Goal: Task Accomplishment & Management: Manage account settings

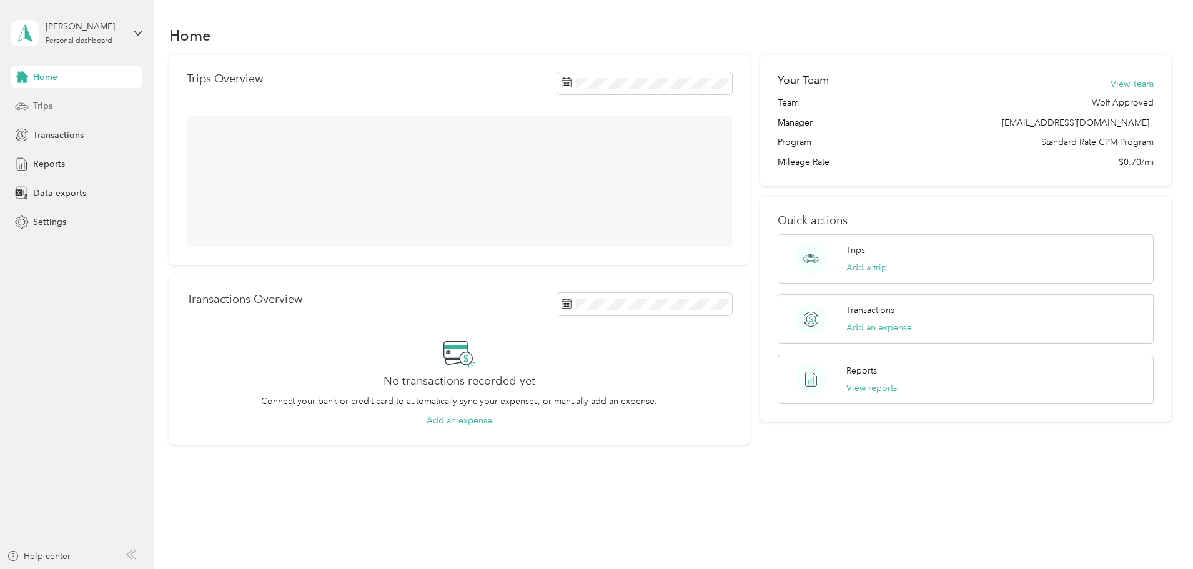
click at [37, 106] on span "Trips" at bounding box center [42, 105] width 19 height 13
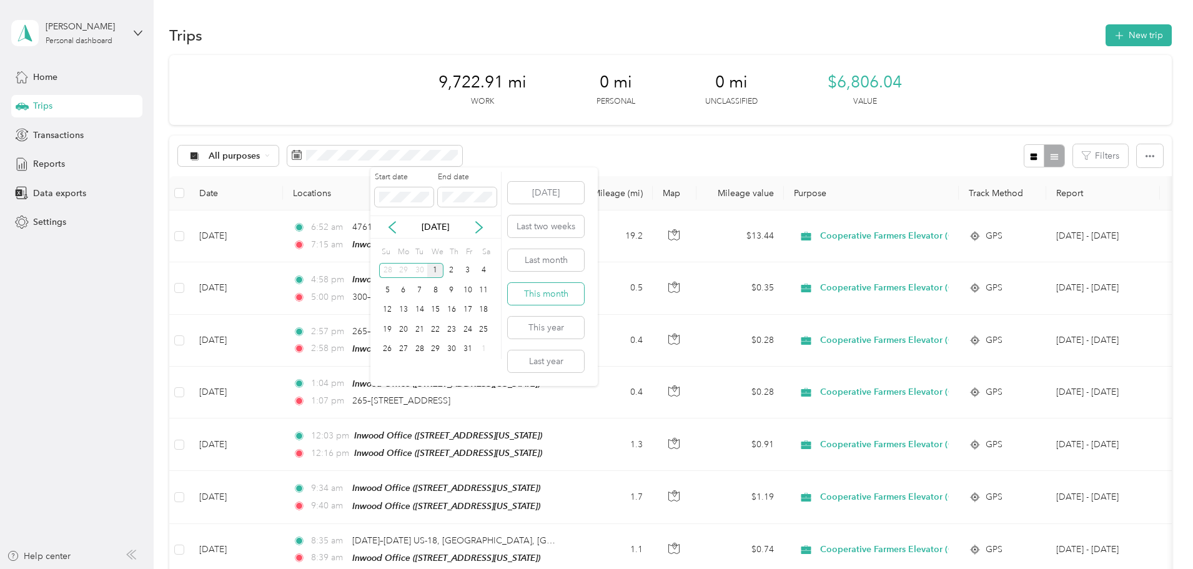
click at [561, 292] on button "This month" at bounding box center [546, 294] width 76 height 22
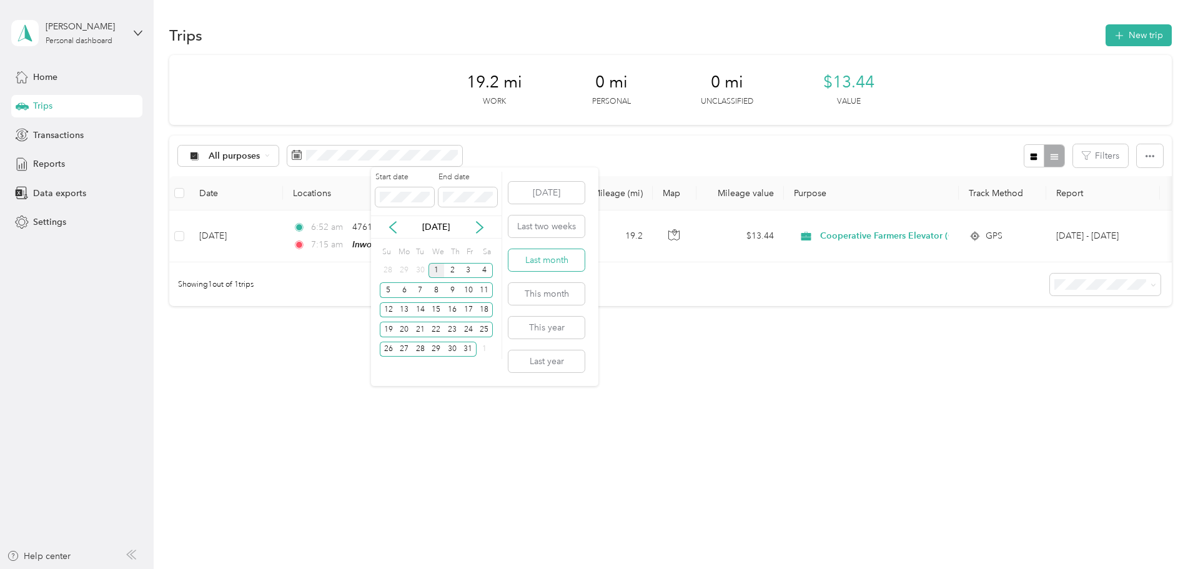
click at [551, 256] on button "Last month" at bounding box center [546, 260] width 76 height 22
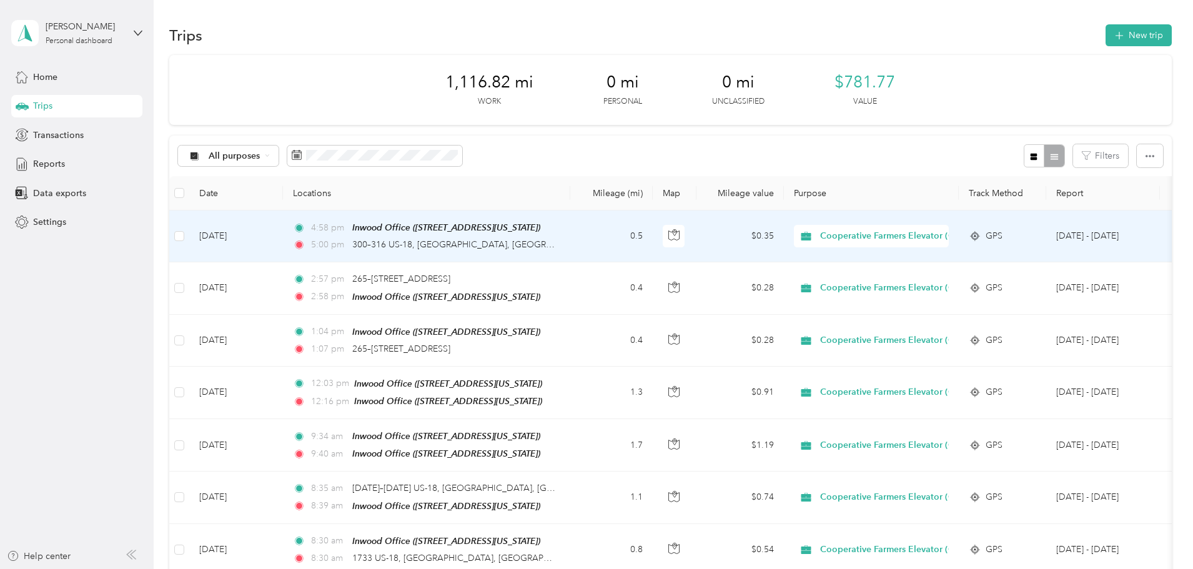
click at [652, 236] on td "0.5" at bounding box center [611, 236] width 82 height 52
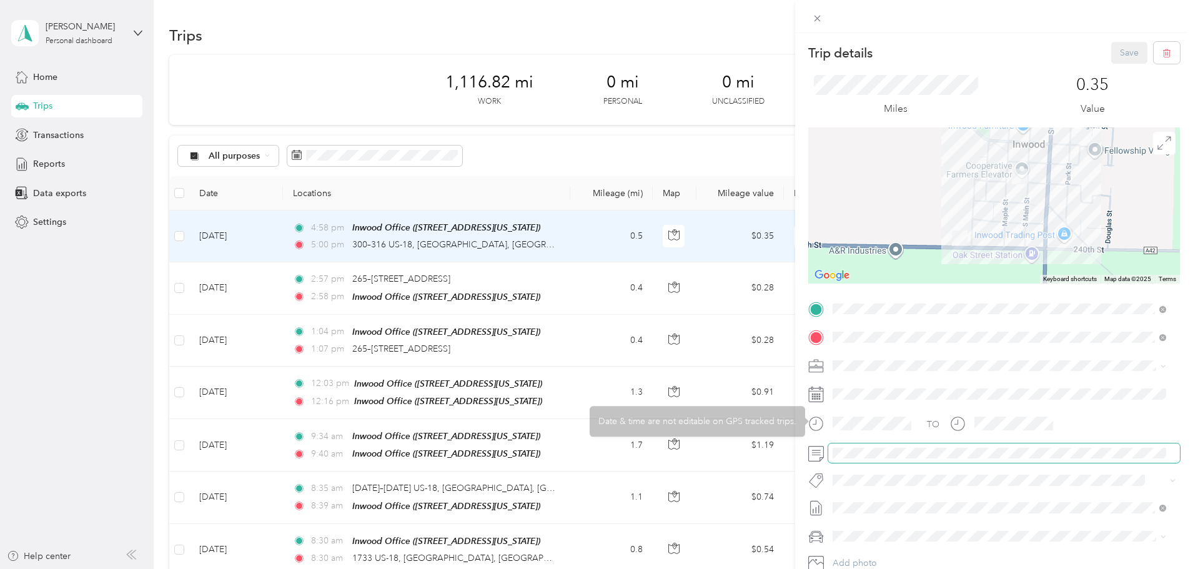
click at [876, 446] on span at bounding box center [1004, 453] width 352 height 20
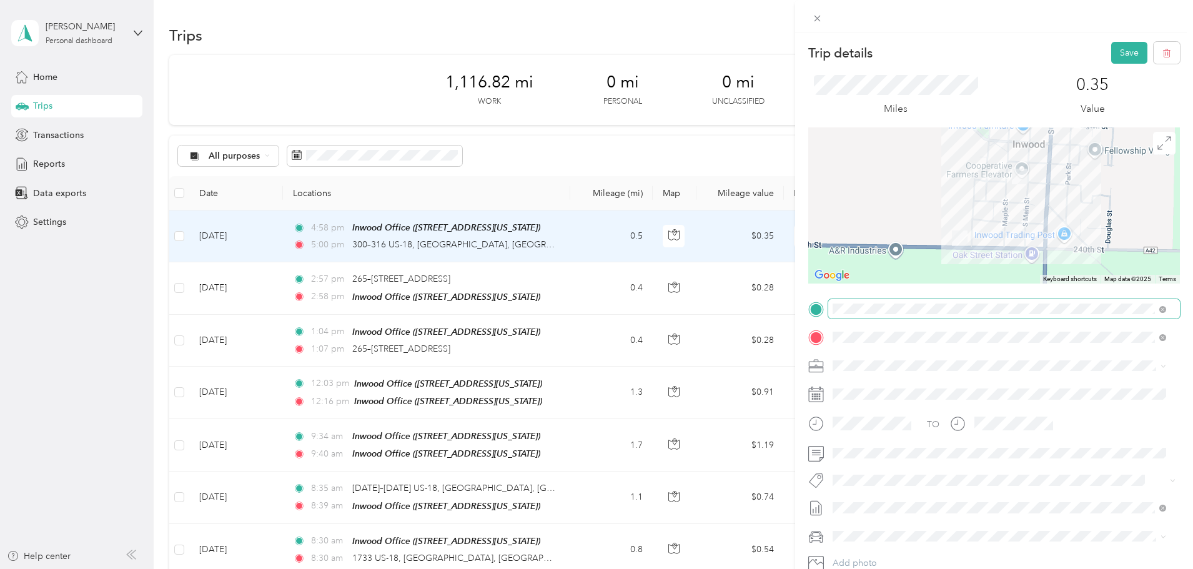
click at [926, 315] on span at bounding box center [1004, 309] width 352 height 20
click at [1111, 50] on button "Save" at bounding box center [1129, 53] width 36 height 22
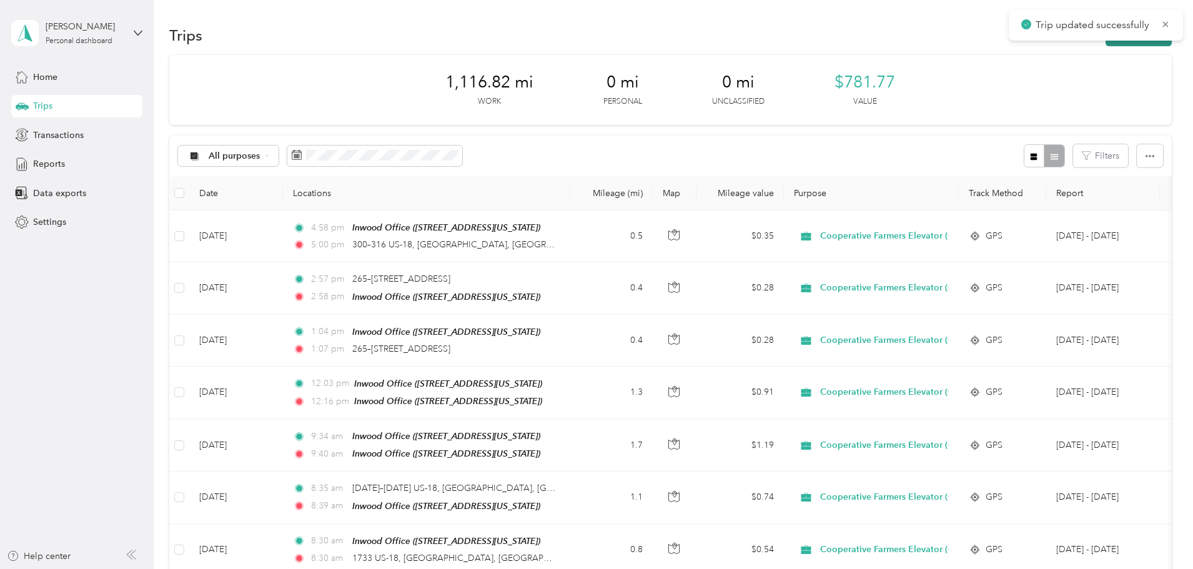
click at [1105, 41] on button "New trip" at bounding box center [1138, 35] width 66 height 22
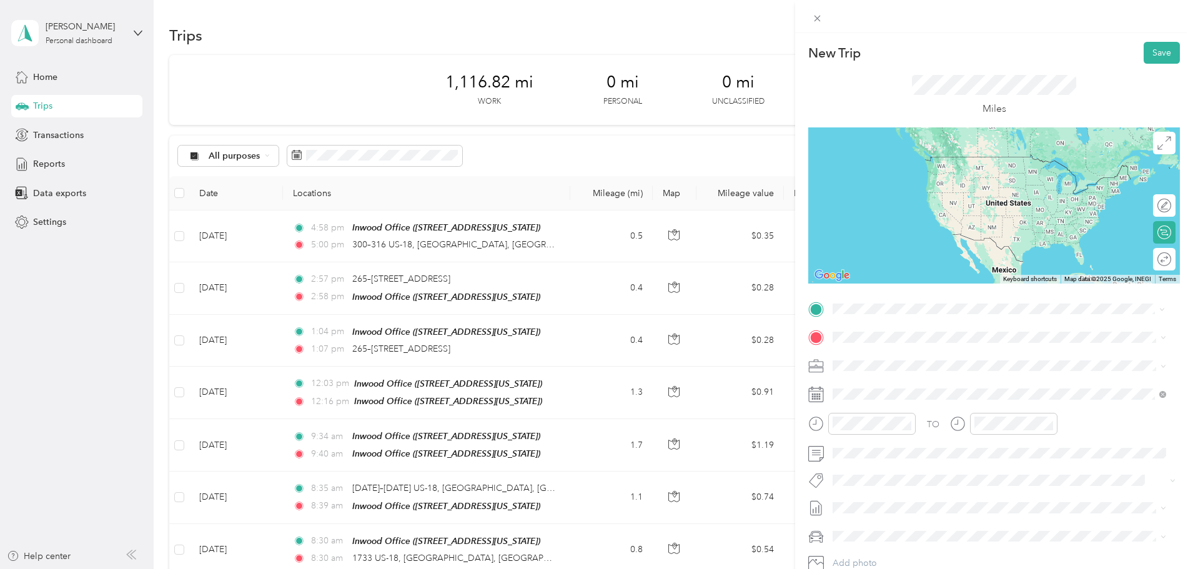
click at [922, 363] on div "TEAM Inwood Office [STREET_ADDRESS][US_STATE]" at bounding box center [918, 368] width 125 height 31
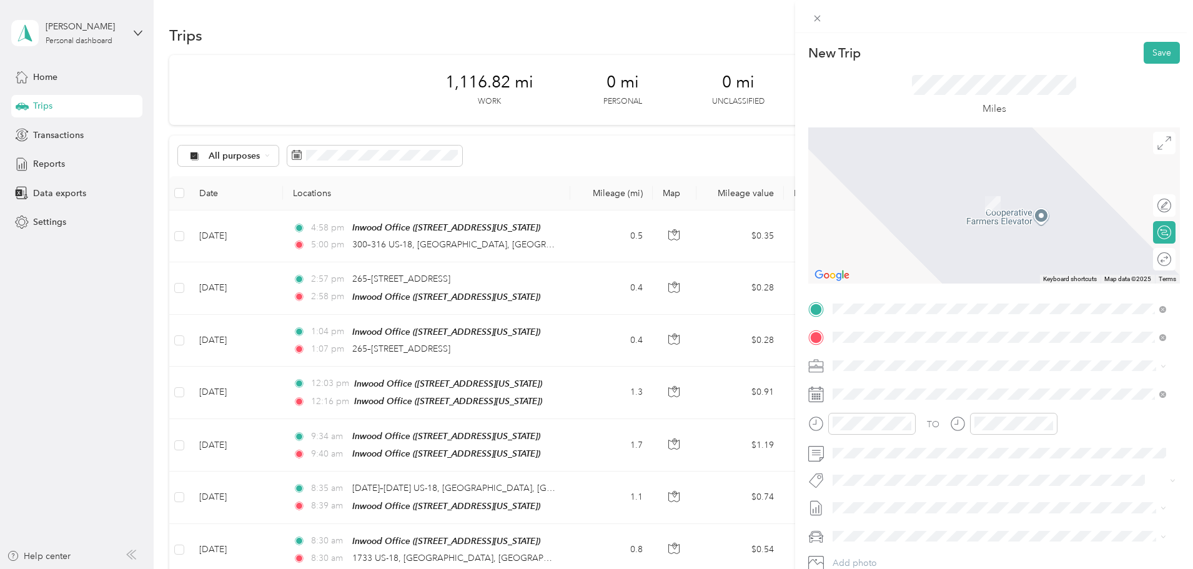
click at [929, 438] on div "Home [STREET_ADDRESS][US_STATE]" at bounding box center [918, 438] width 125 height 26
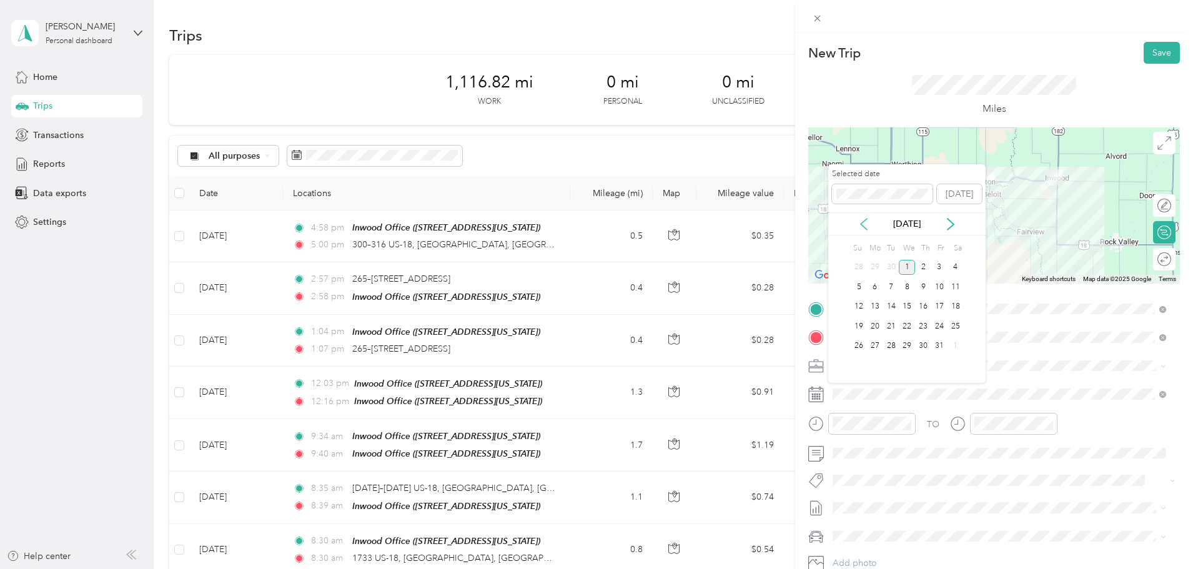
click at [867, 225] on icon at bounding box center [863, 224] width 12 height 12
click at [894, 342] on div "30" at bounding box center [891, 346] width 16 height 16
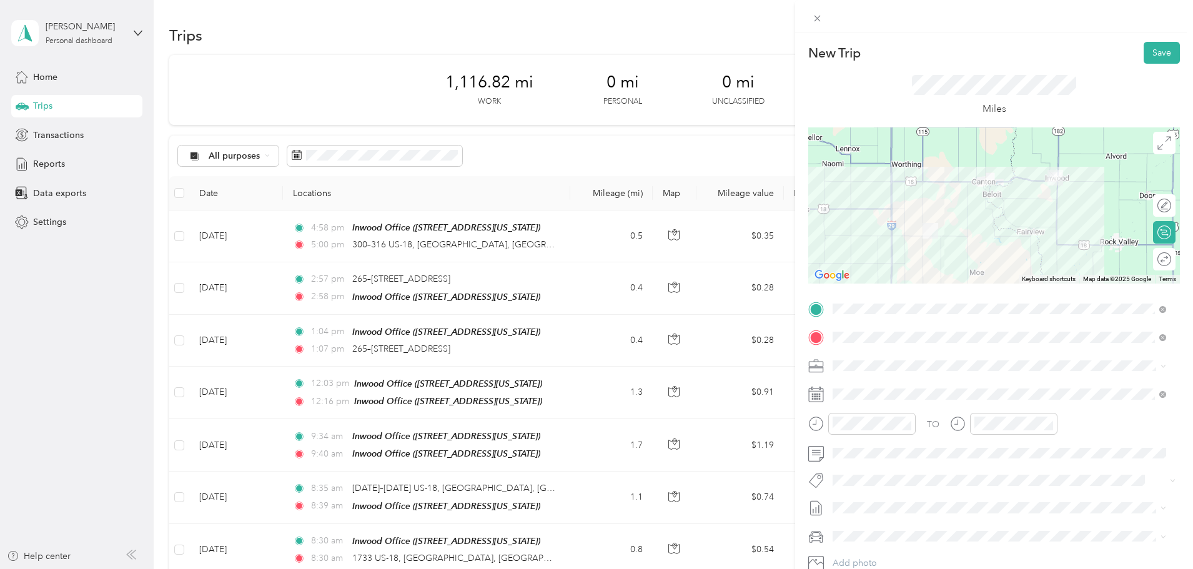
click at [880, 435] on div at bounding box center [861, 428] width 107 height 31
click at [841, 305] on div "07" at bounding box center [845, 303] width 30 height 17
click at [885, 334] on div "40" at bounding box center [881, 333] width 30 height 17
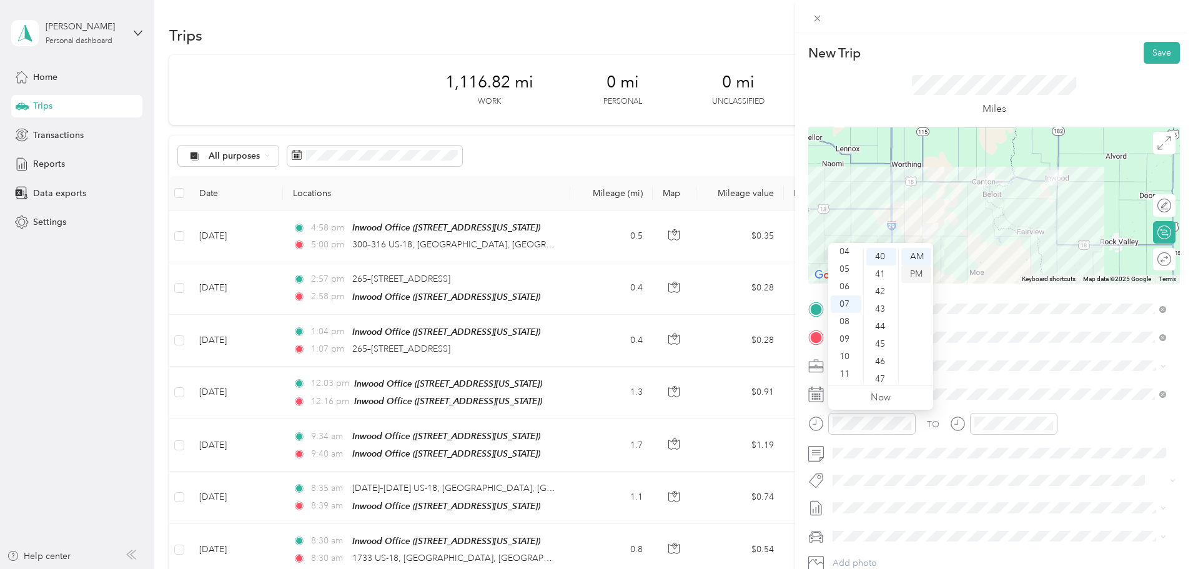
click at [913, 270] on div "PM" at bounding box center [916, 273] width 30 height 17
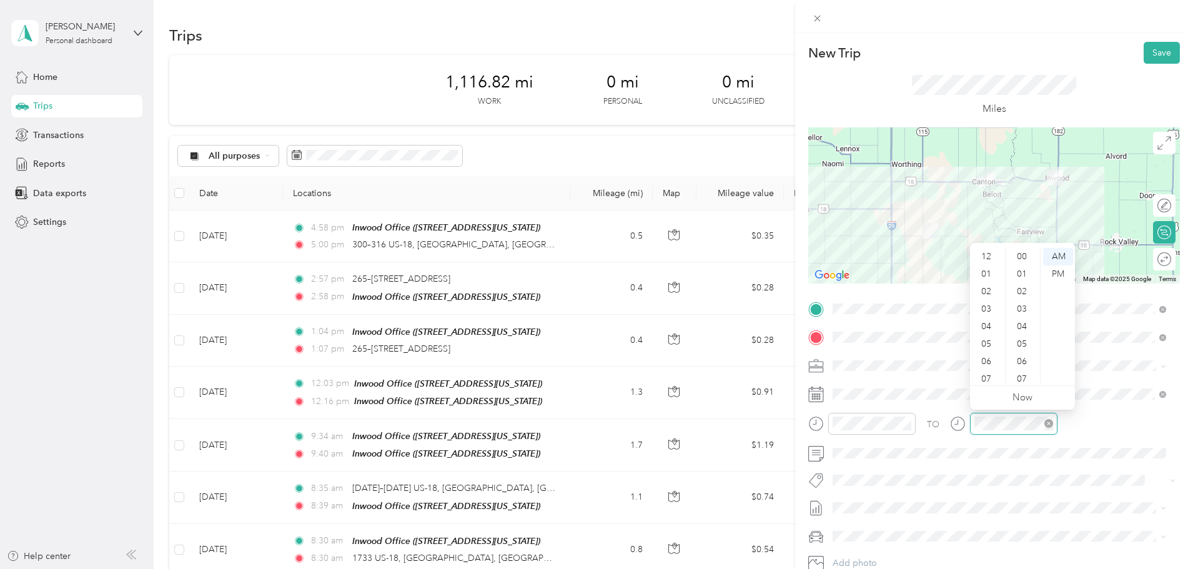
scroll to position [75, 0]
click at [988, 324] on div "08" at bounding box center [987, 321] width 30 height 17
click at [1022, 367] on div "10" at bounding box center [1023, 371] width 30 height 17
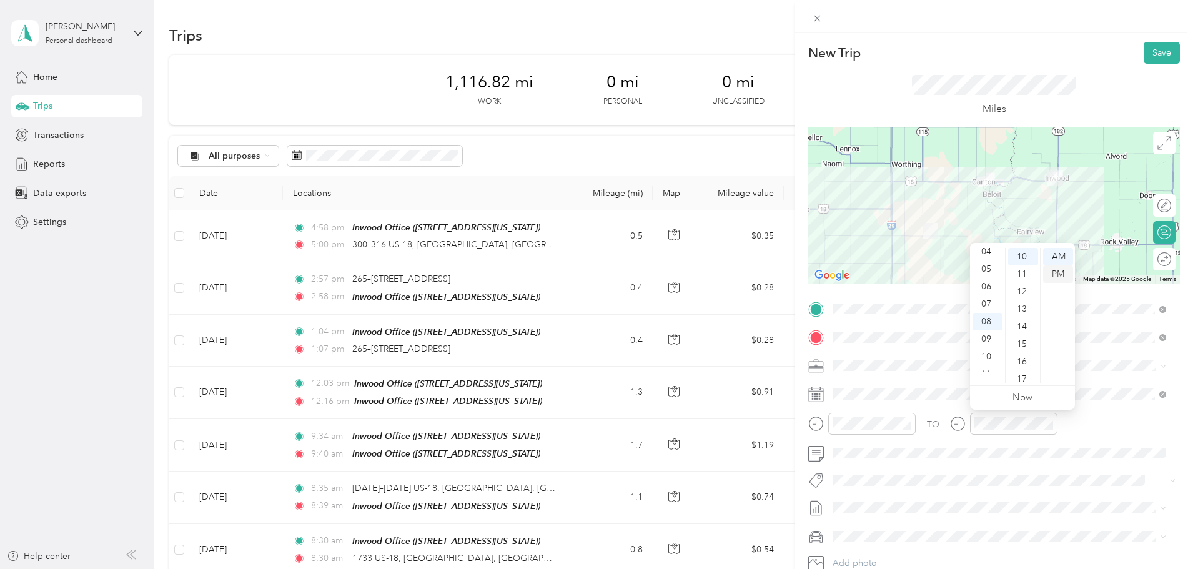
click at [1056, 272] on div "PM" at bounding box center [1058, 273] width 30 height 17
click at [1156, 50] on button "Save" at bounding box center [1161, 53] width 36 height 22
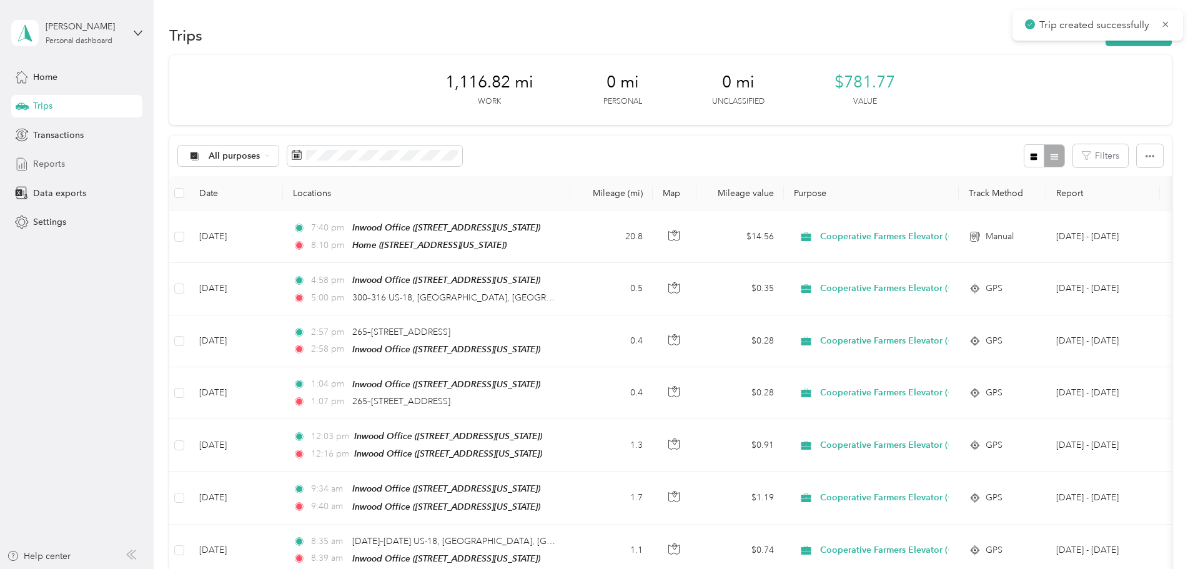
click at [54, 159] on span "Reports" at bounding box center [49, 163] width 32 height 13
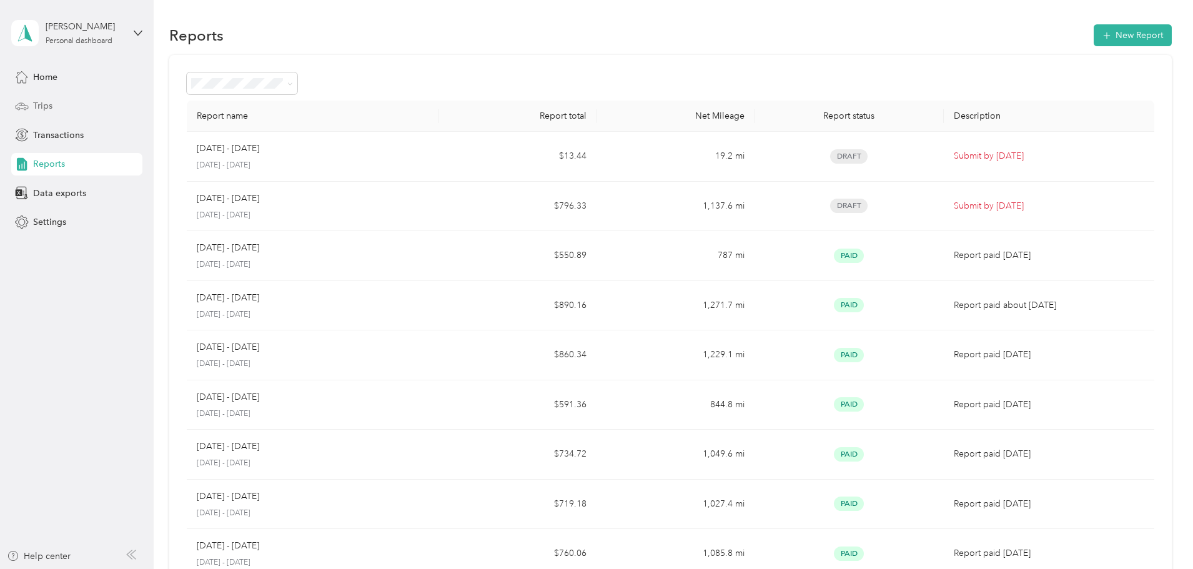
click at [63, 99] on div "Trips" at bounding box center [76, 106] width 131 height 22
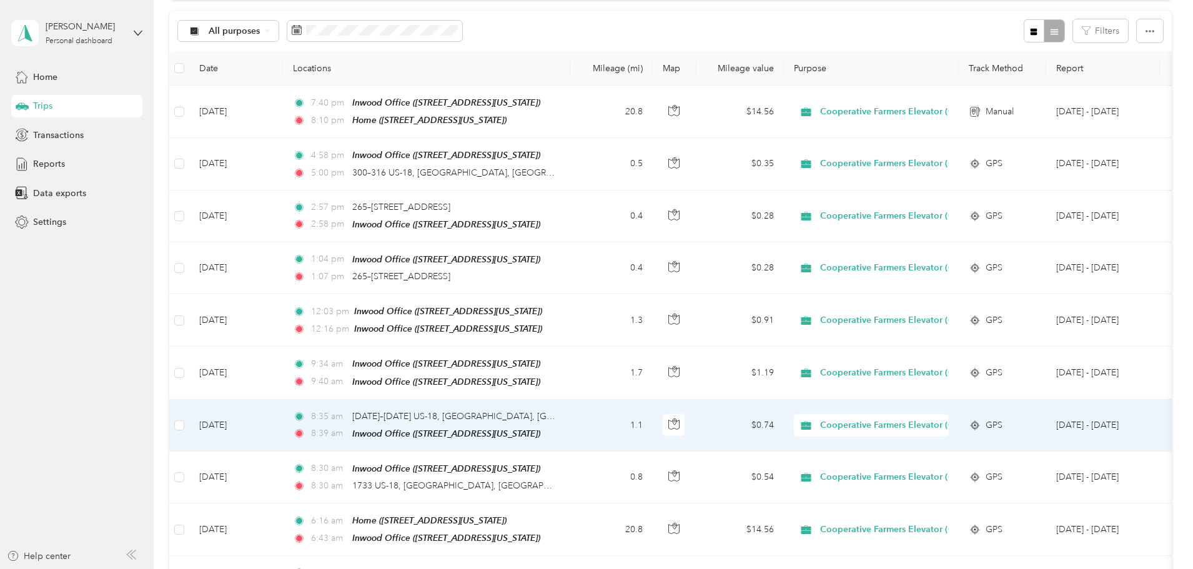
scroll to position [187, 0]
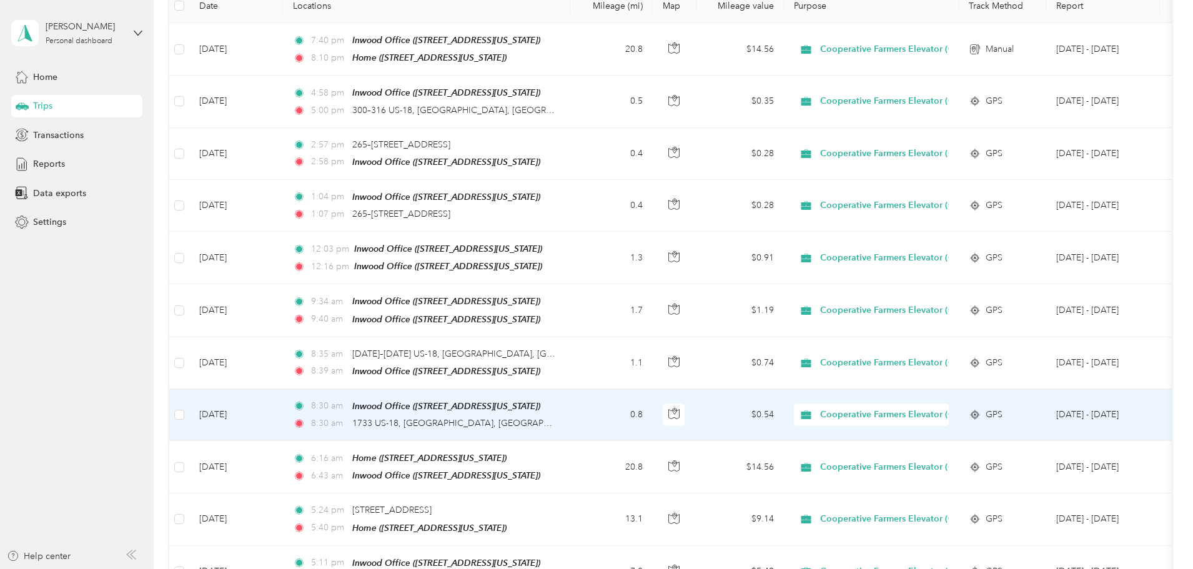
click at [652, 400] on td "0.8" at bounding box center [611, 415] width 82 height 52
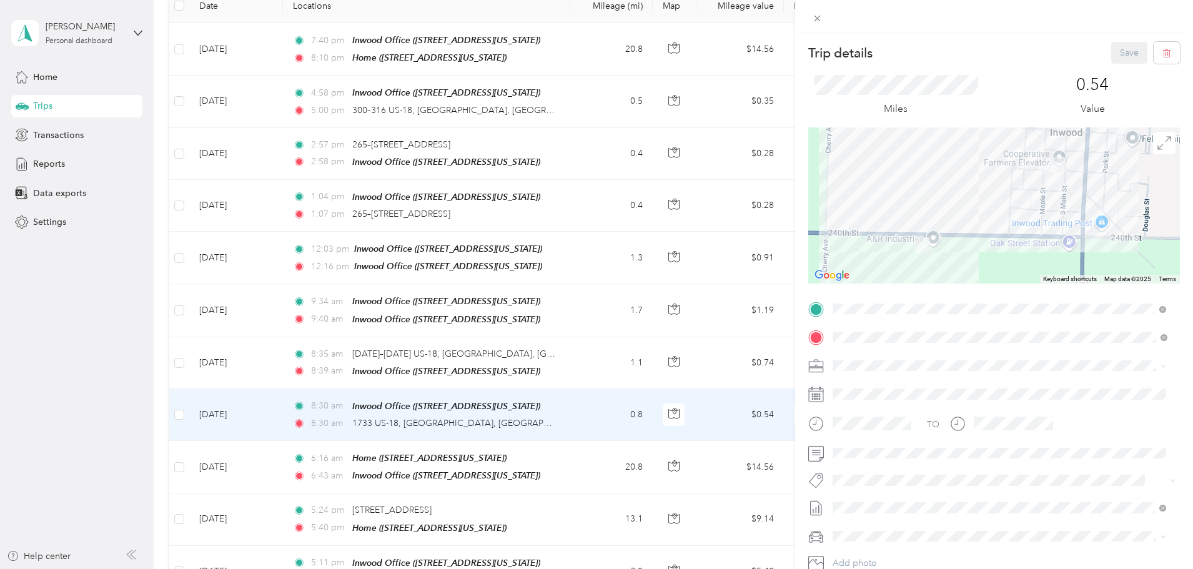
click at [683, 363] on div "Trip details Save This trip cannot be edited because it is either under review,…" at bounding box center [596, 284] width 1193 height 569
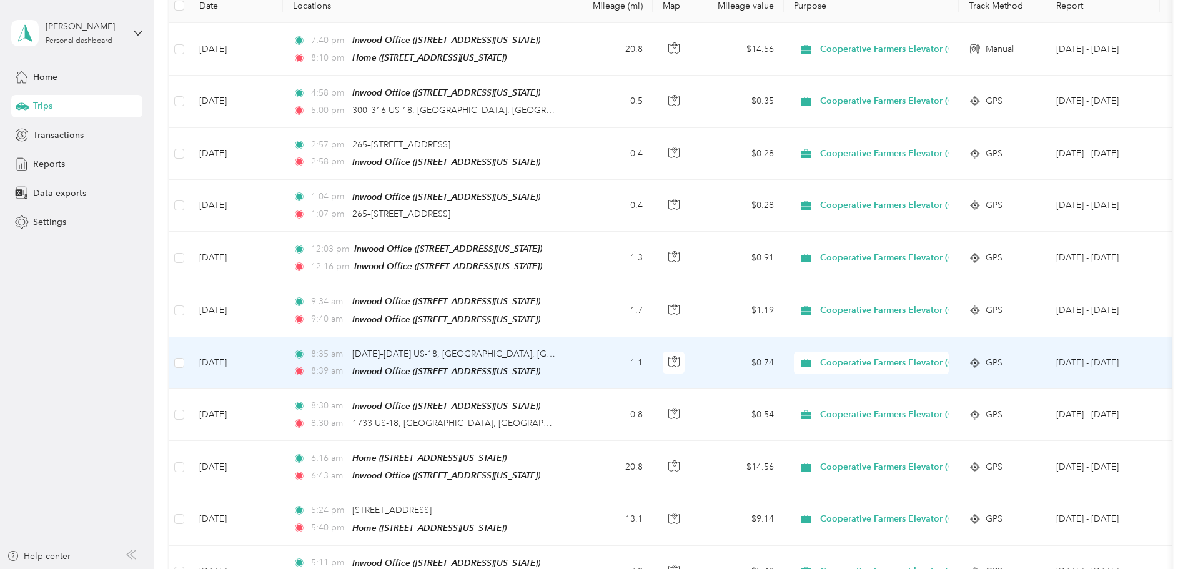
click at [652, 363] on td "1.1" at bounding box center [611, 363] width 82 height 52
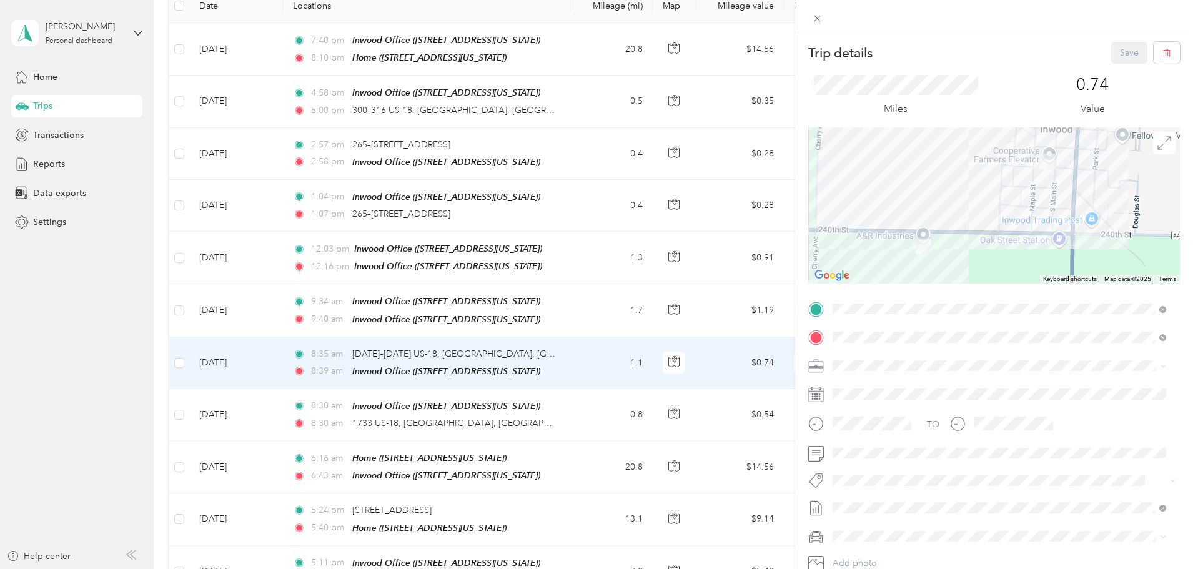
click at [684, 307] on div "Trip details Save This trip cannot be edited because it is either under review,…" at bounding box center [596, 284] width 1193 height 569
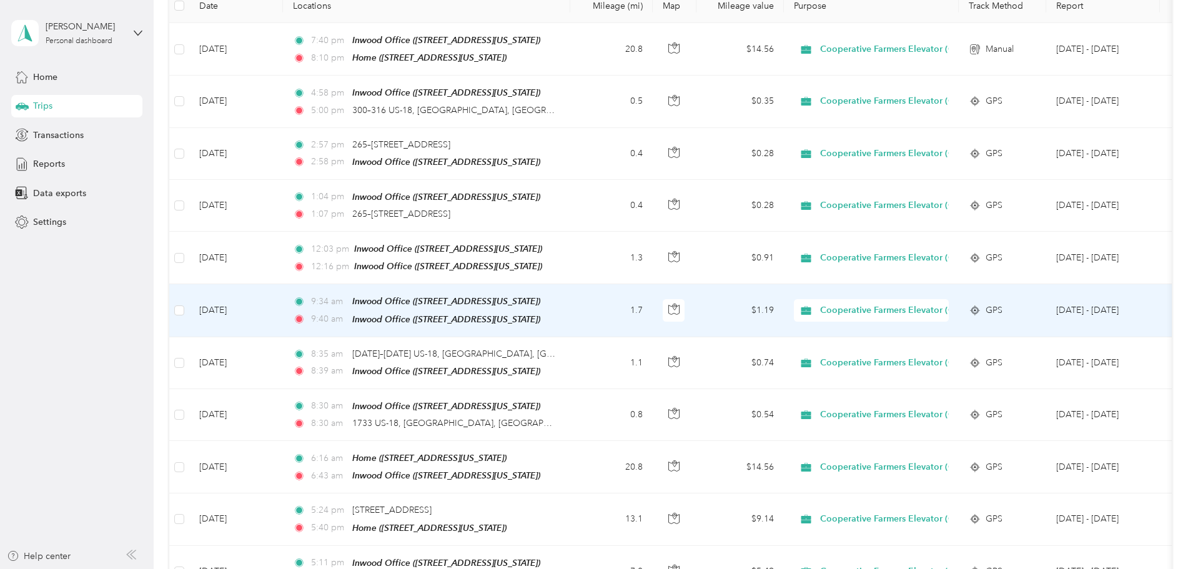
click at [652, 307] on td "1.7" at bounding box center [611, 310] width 82 height 52
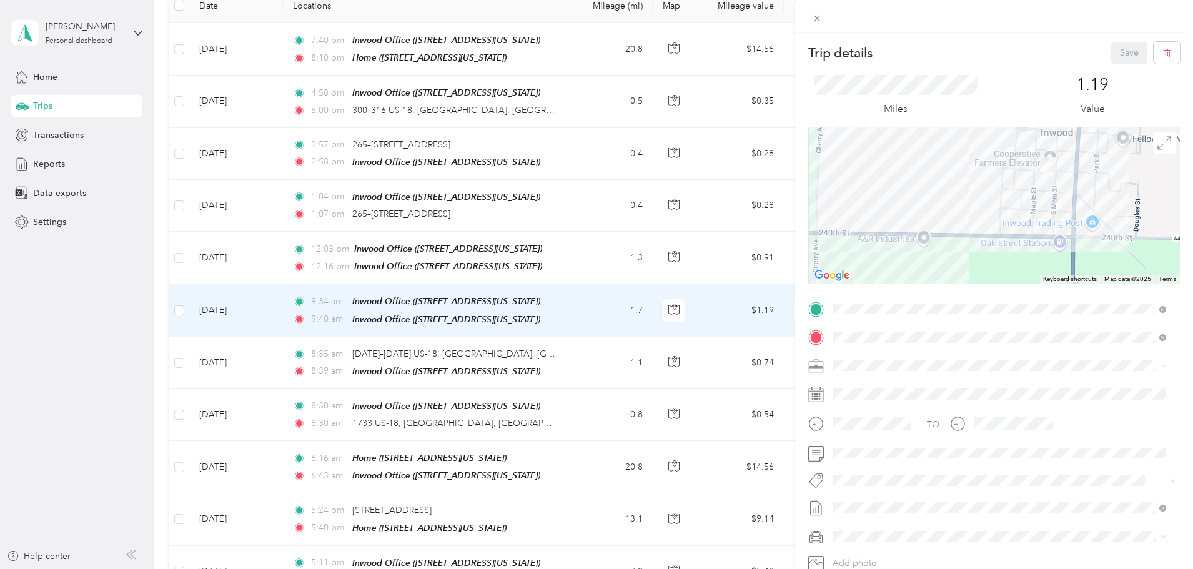
click at [684, 307] on div "Trip details Save This trip cannot be edited because it is either under review,…" at bounding box center [596, 284] width 1193 height 569
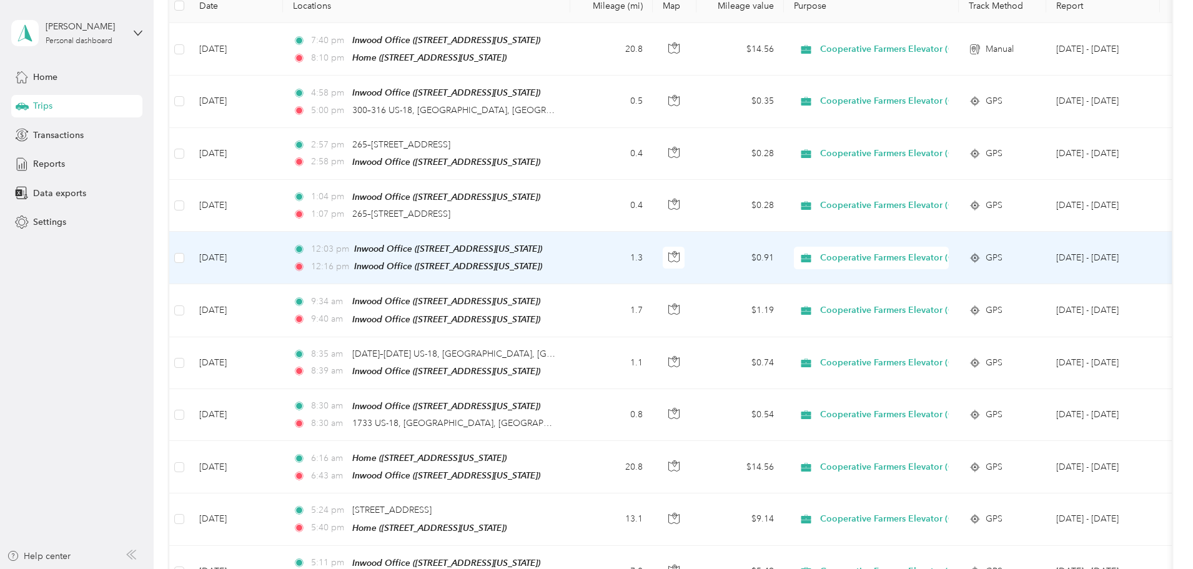
click at [652, 256] on td "1.3" at bounding box center [611, 258] width 82 height 52
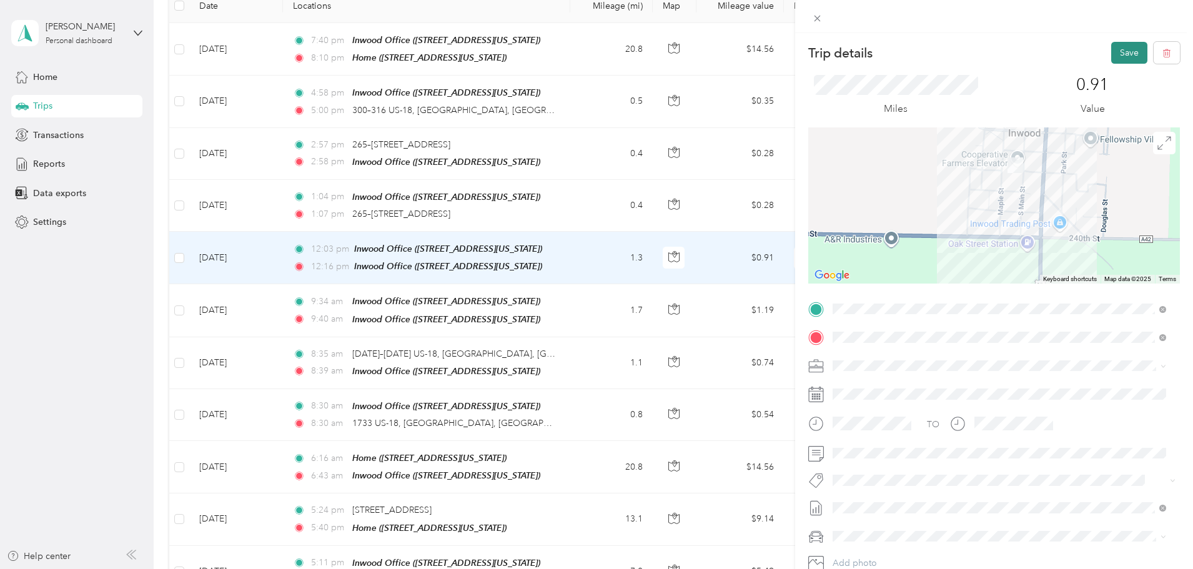
click at [1125, 49] on button "Save" at bounding box center [1129, 53] width 36 height 22
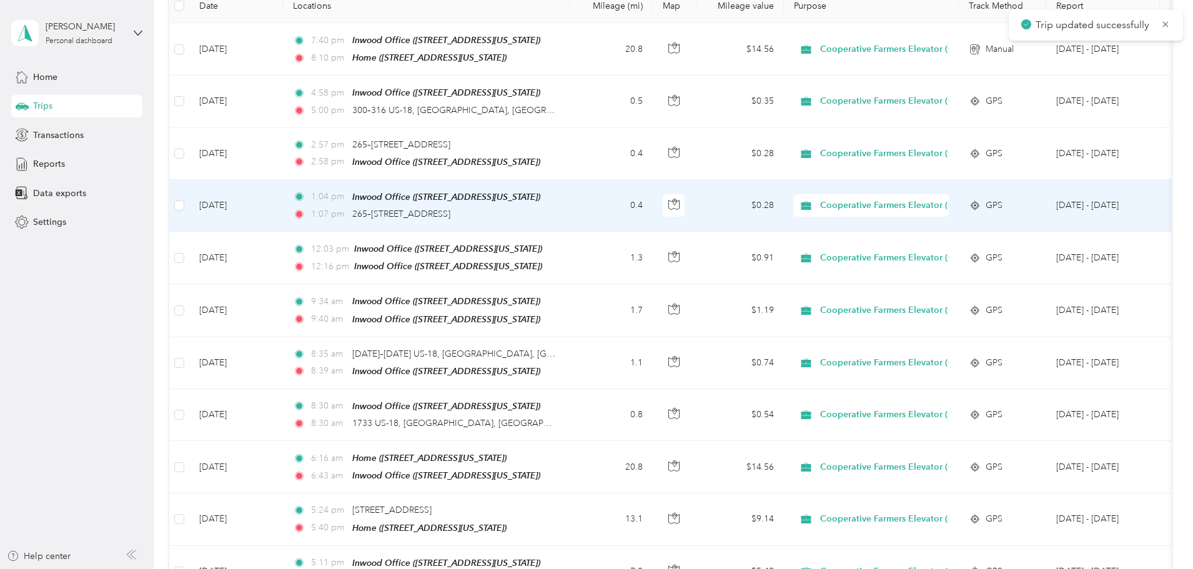
click at [652, 207] on td "0.4" at bounding box center [611, 206] width 82 height 52
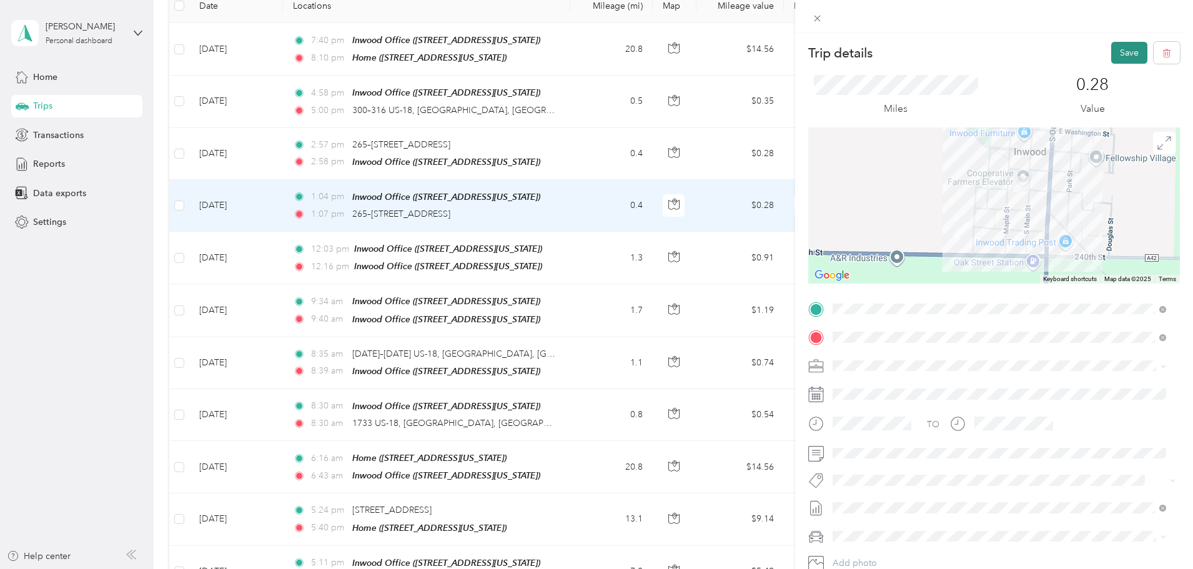
click at [1113, 54] on button "Save" at bounding box center [1129, 53] width 36 height 22
click at [674, 149] on div "Trip details Save This trip cannot be edited because it is either under review,…" at bounding box center [596, 284] width 1193 height 569
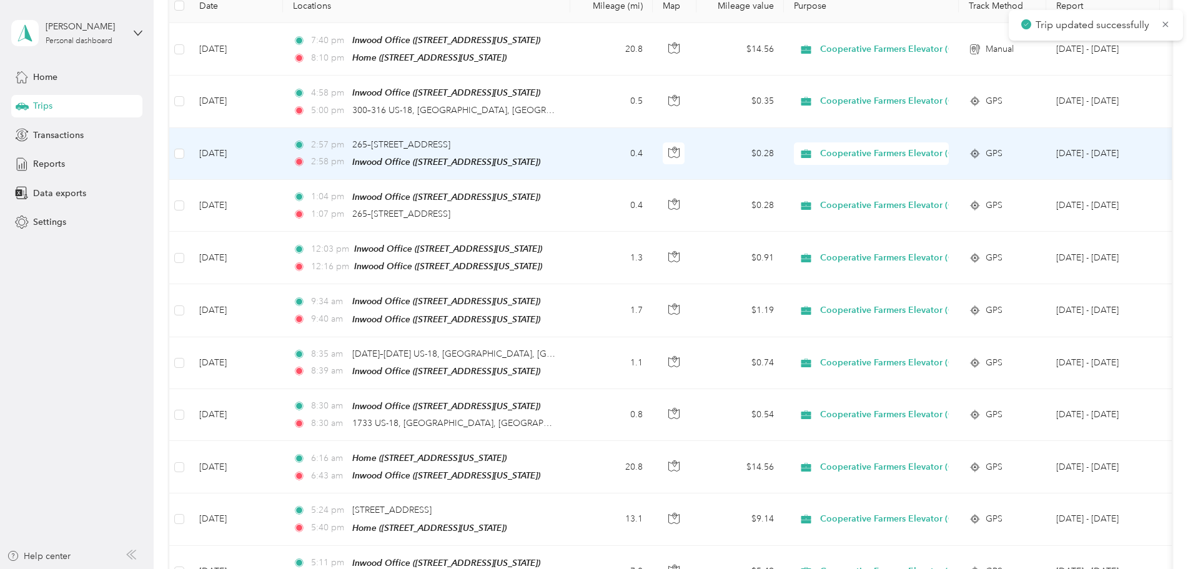
click at [652, 156] on td "0.4" at bounding box center [611, 154] width 82 height 52
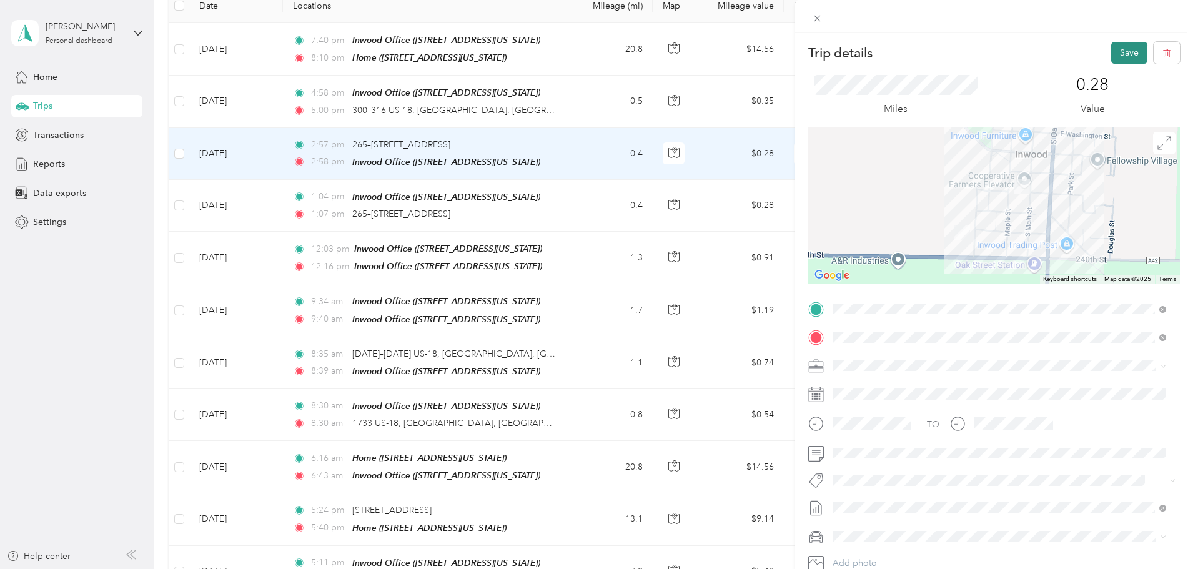
click at [1111, 53] on button "Save" at bounding box center [1129, 53] width 36 height 22
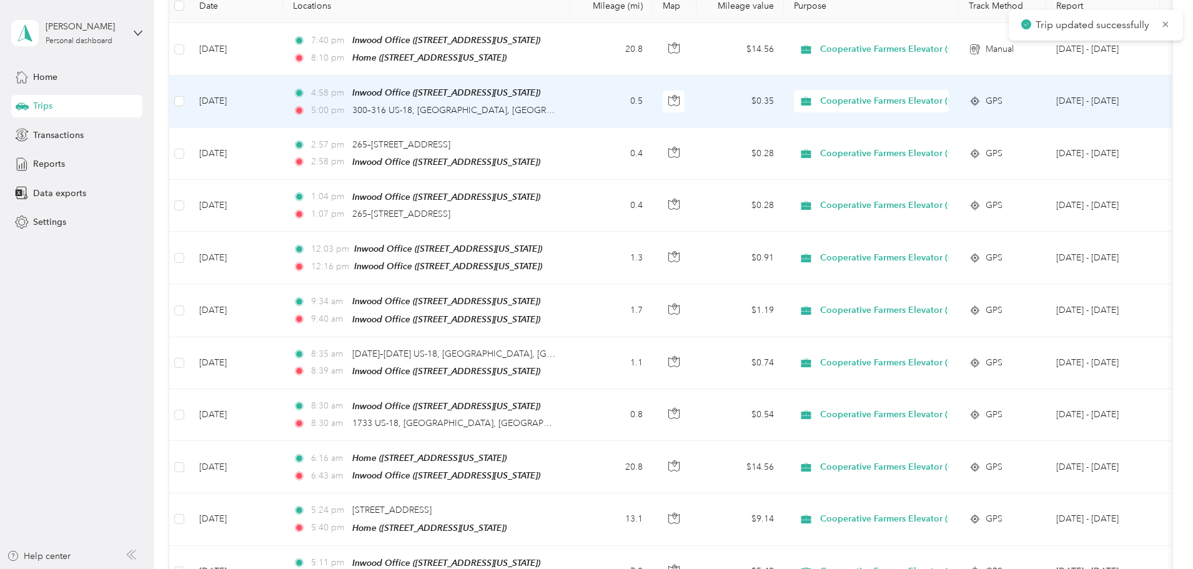
click at [652, 102] on td "0.5" at bounding box center [611, 102] width 82 height 52
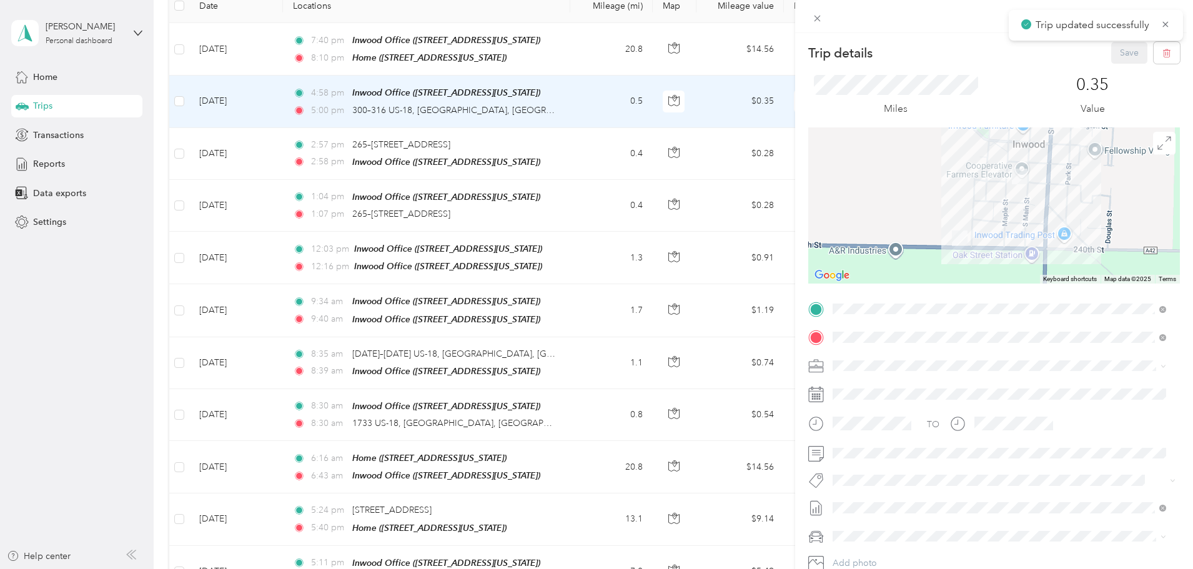
click at [676, 102] on div "Trip details Save This trip cannot be edited because it is either under review,…" at bounding box center [596, 284] width 1193 height 569
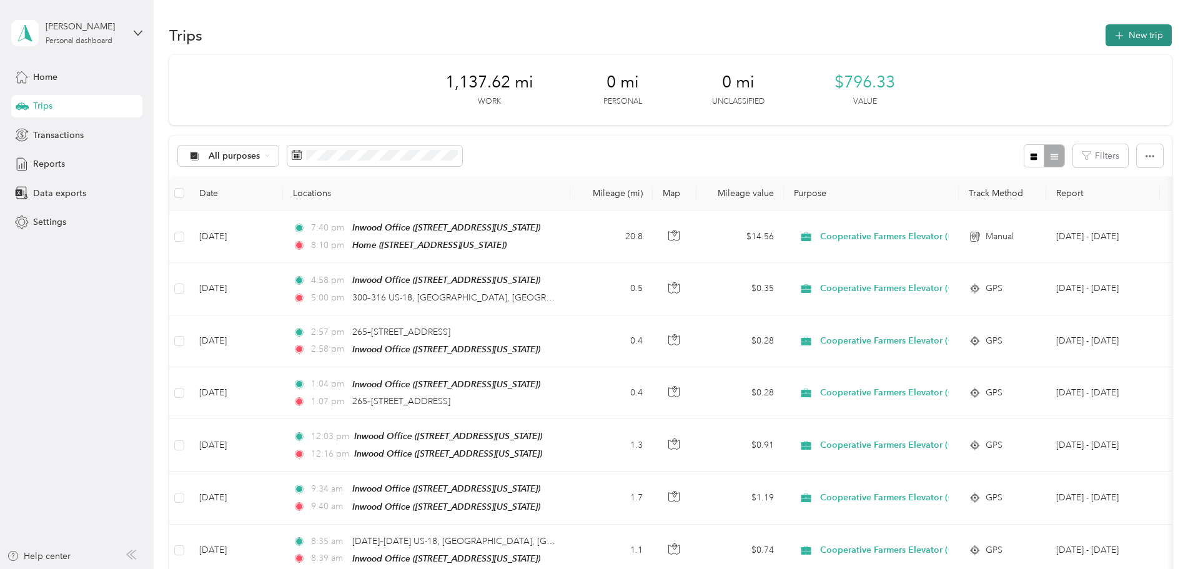
click at [1105, 41] on button "New trip" at bounding box center [1138, 35] width 66 height 22
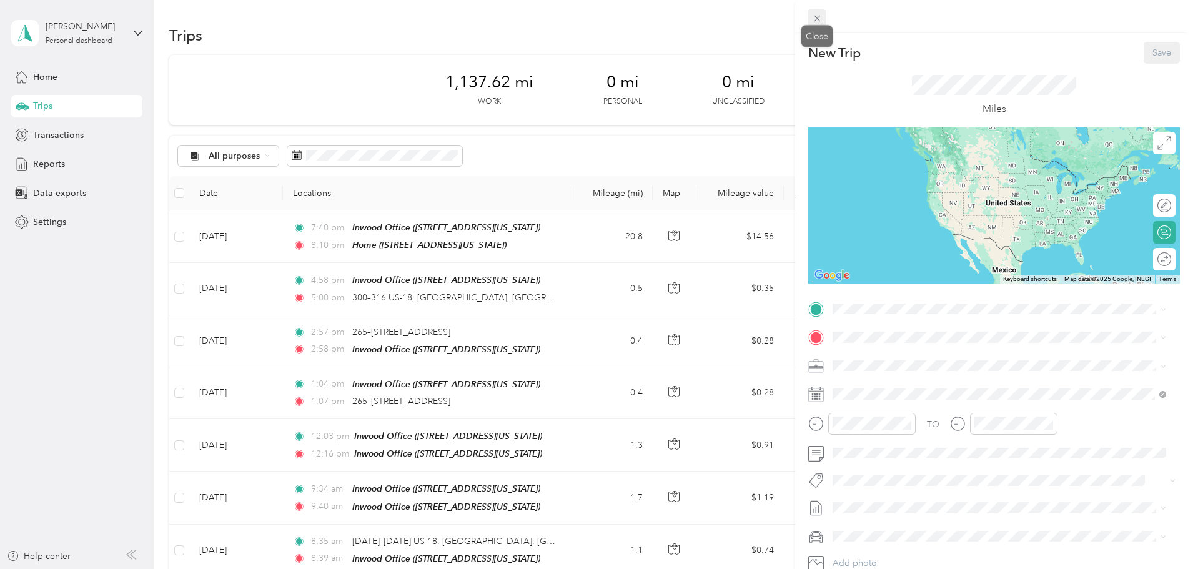
click at [813, 20] on icon at bounding box center [817, 18] width 11 height 11
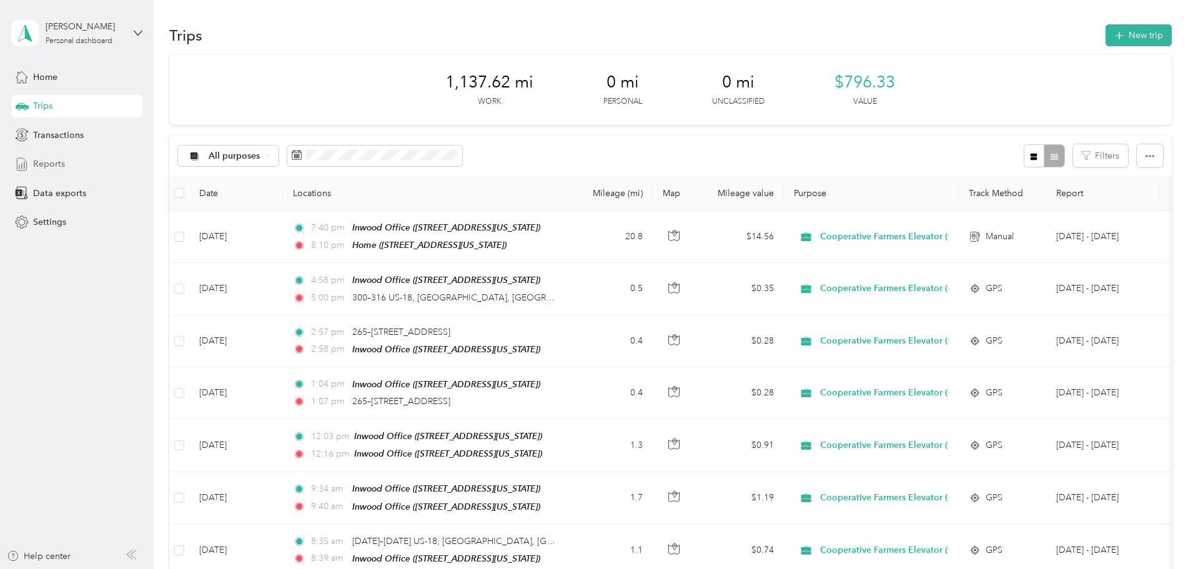
click at [56, 167] on span "Reports" at bounding box center [49, 163] width 32 height 13
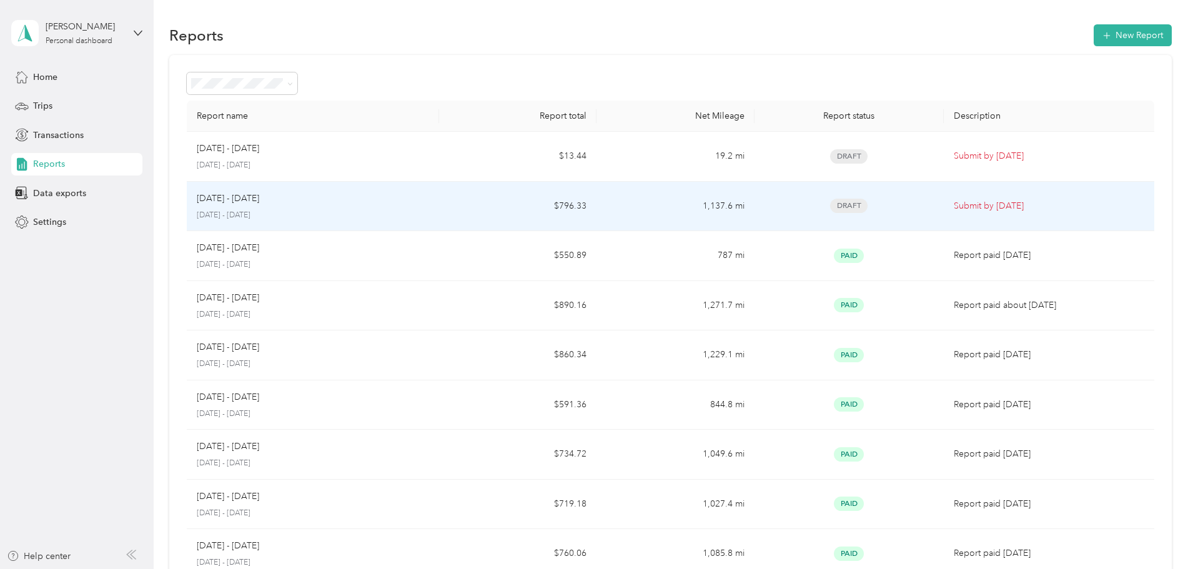
click at [328, 205] on div "[DATE] - [DATE] [DATE] - [DATE]" at bounding box center [313, 206] width 232 height 29
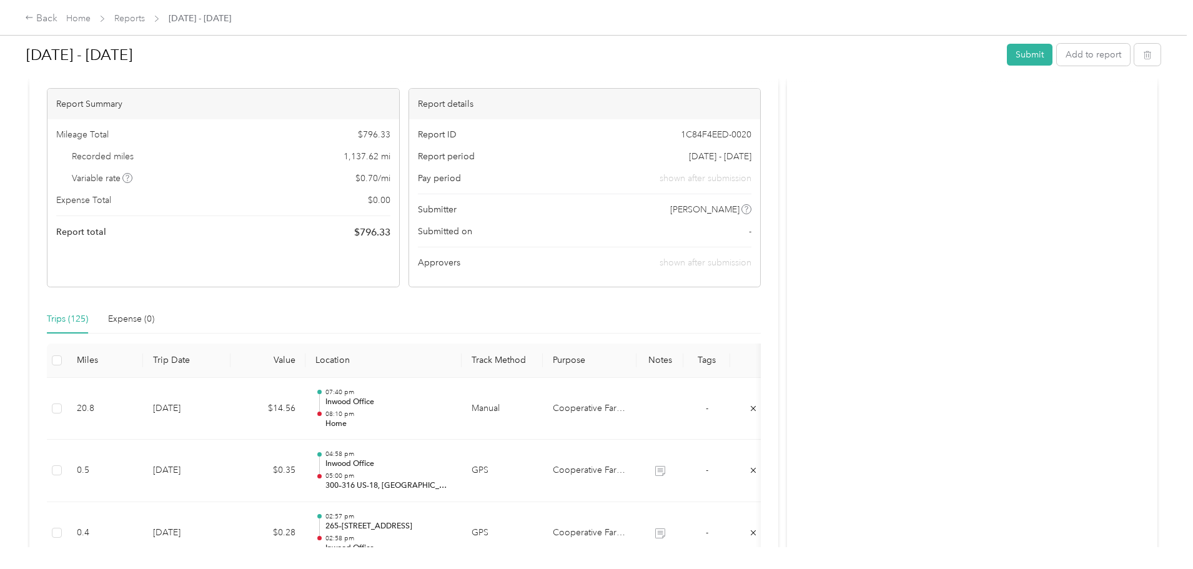
scroll to position [125, 0]
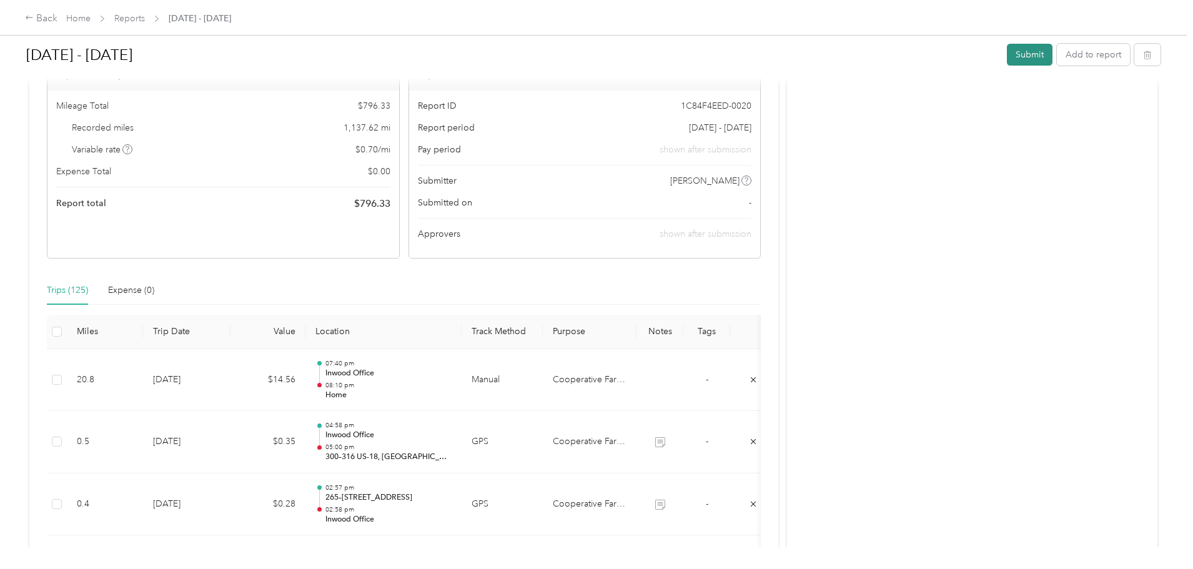
click at [1007, 52] on button "Submit" at bounding box center [1030, 55] width 46 height 22
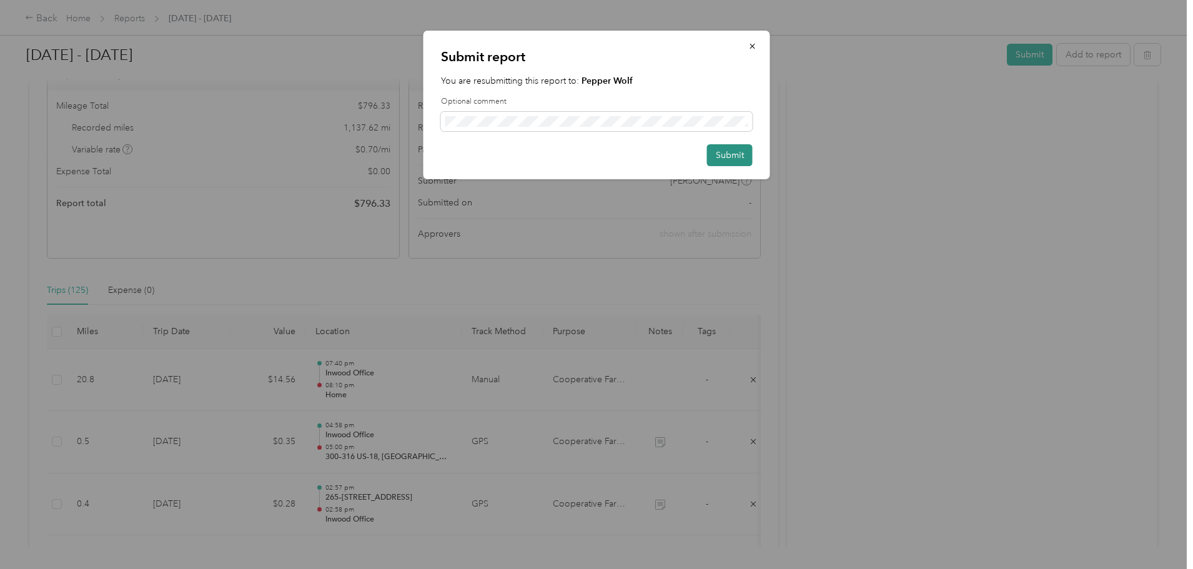
click at [736, 149] on button "Submit" at bounding box center [730, 155] width 46 height 22
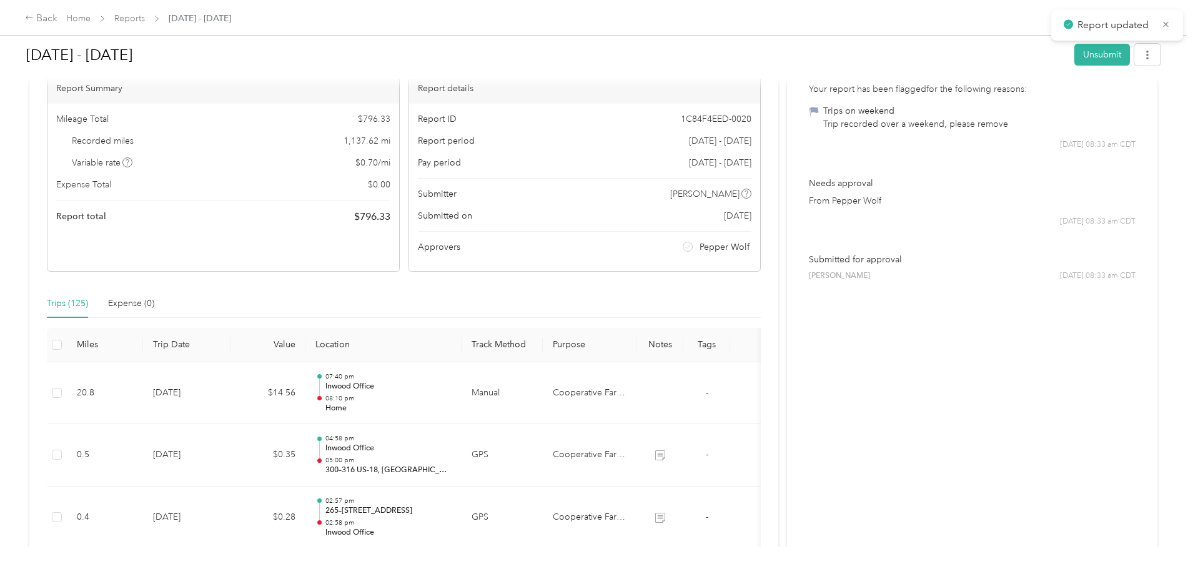
click at [1170, 20] on div "Report updated" at bounding box center [1117, 25] width 132 height 31
click at [91, 19] on link "Home" at bounding box center [78, 18] width 24 height 11
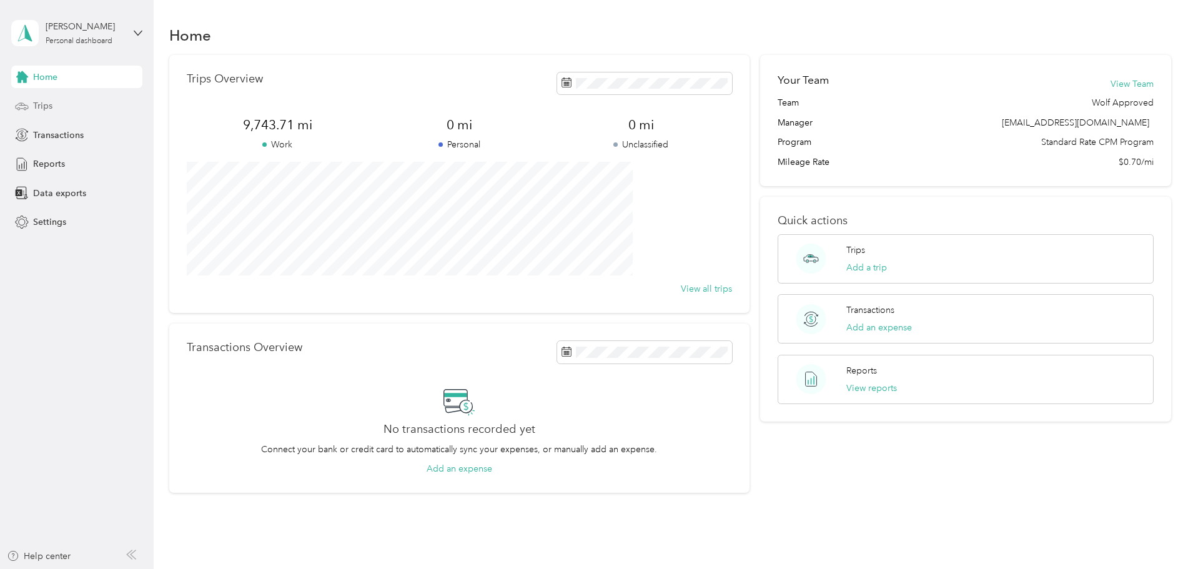
click at [44, 102] on span "Trips" at bounding box center [42, 105] width 19 height 13
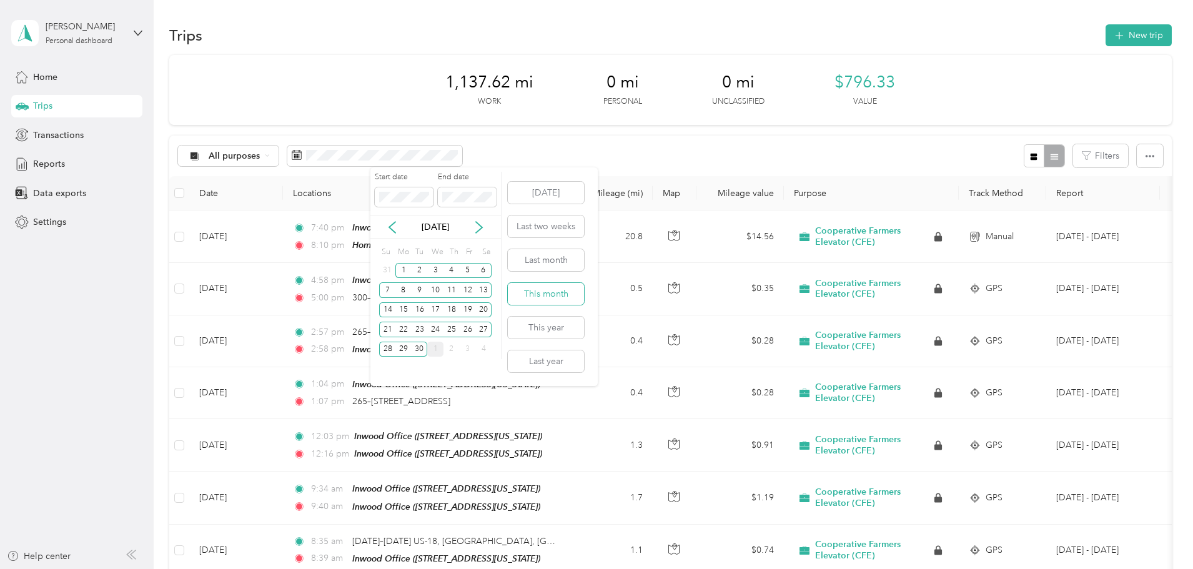
click at [548, 302] on button "This month" at bounding box center [546, 294] width 76 height 22
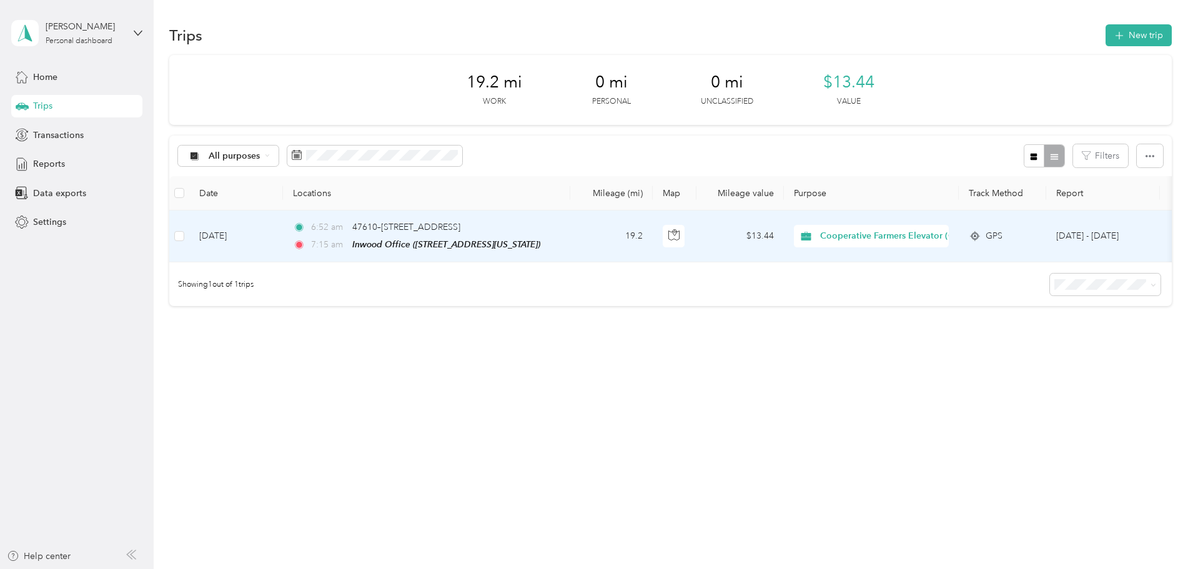
click at [652, 227] on td "19.2" at bounding box center [611, 236] width 82 height 52
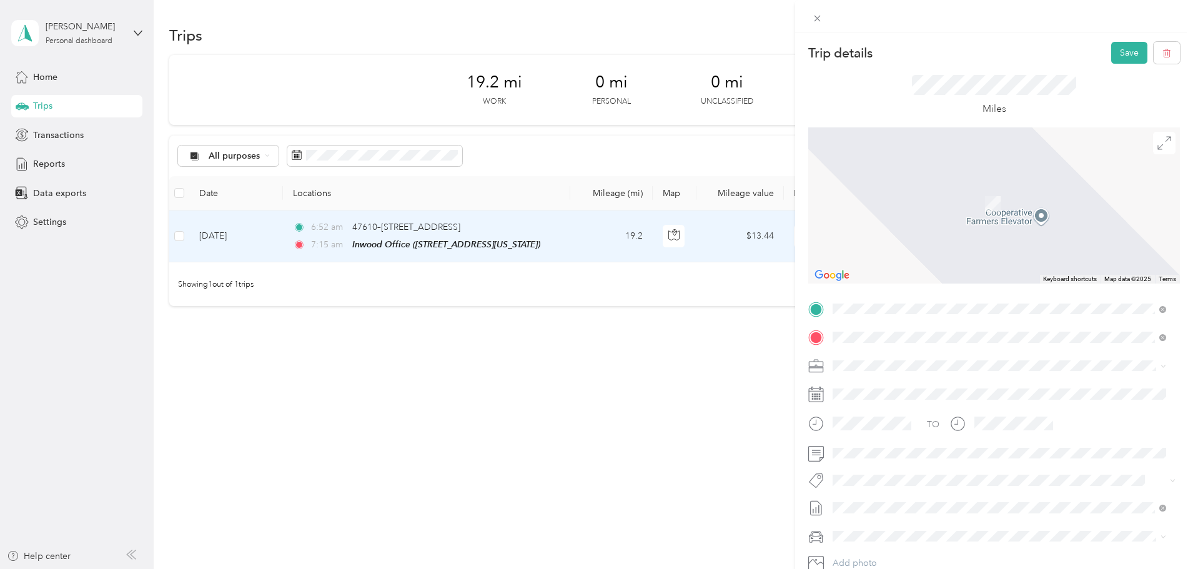
click at [924, 257] on div at bounding box center [994, 205] width 372 height 156
click at [894, 367] on span "[STREET_ADDRESS][US_STATE]" at bounding box center [918, 372] width 125 height 11
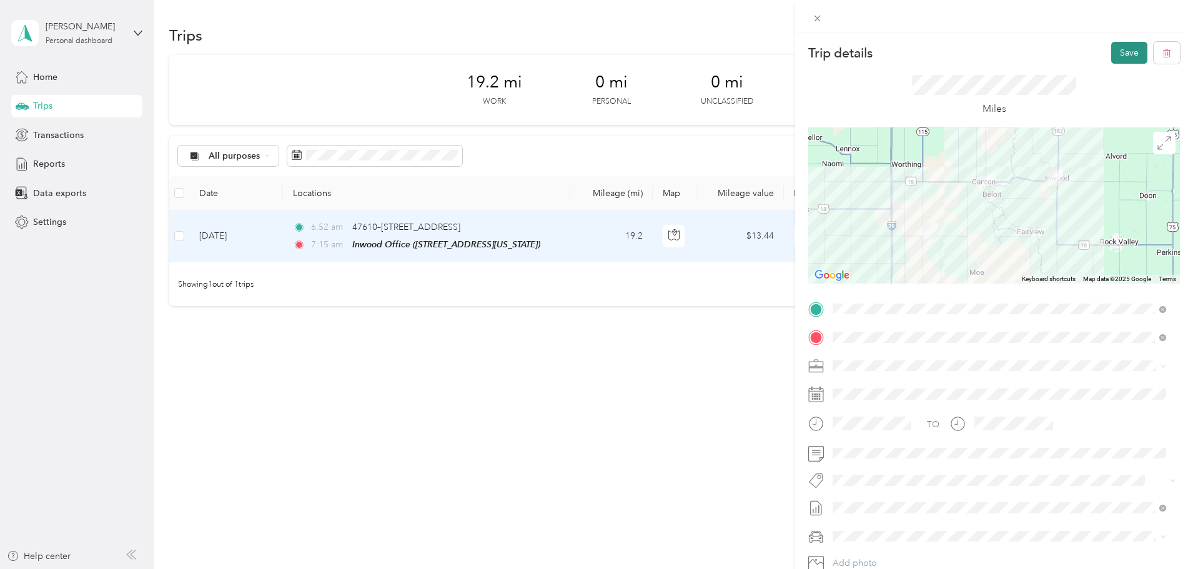
click at [1116, 52] on button "Save" at bounding box center [1129, 53] width 36 height 22
